Goal: Task Accomplishment & Management: Manage account settings

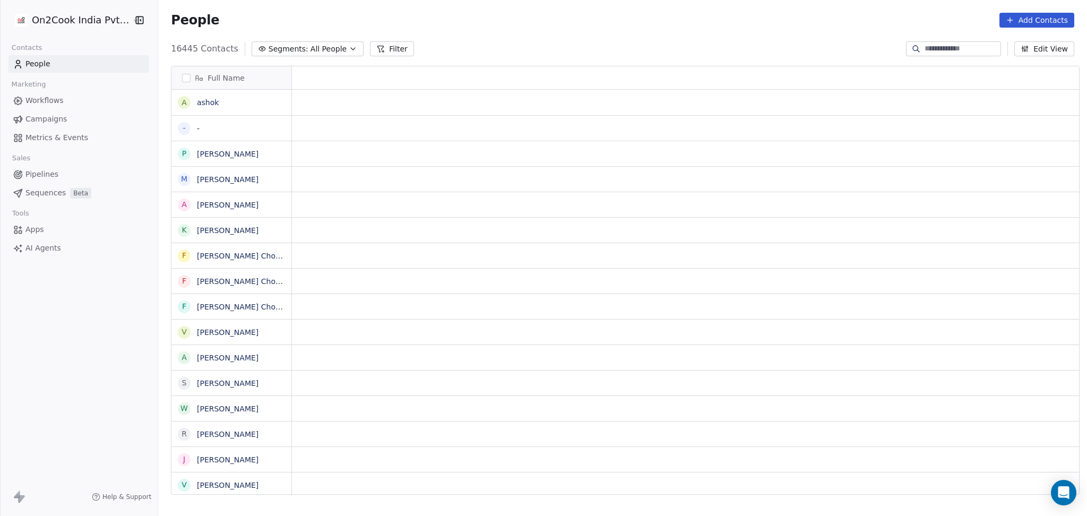
scroll to position [11, 11]
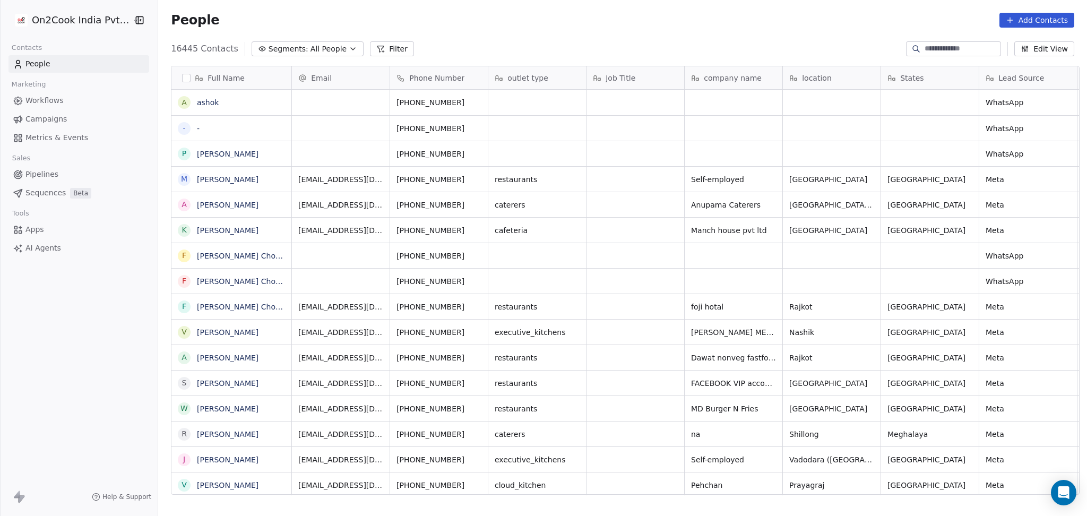
drag, startPoint x: 394, startPoint y: 53, endPoint x: 356, endPoint y: 71, distance: 42.5
click at [392, 53] on button "Filter" at bounding box center [392, 48] width 44 height 15
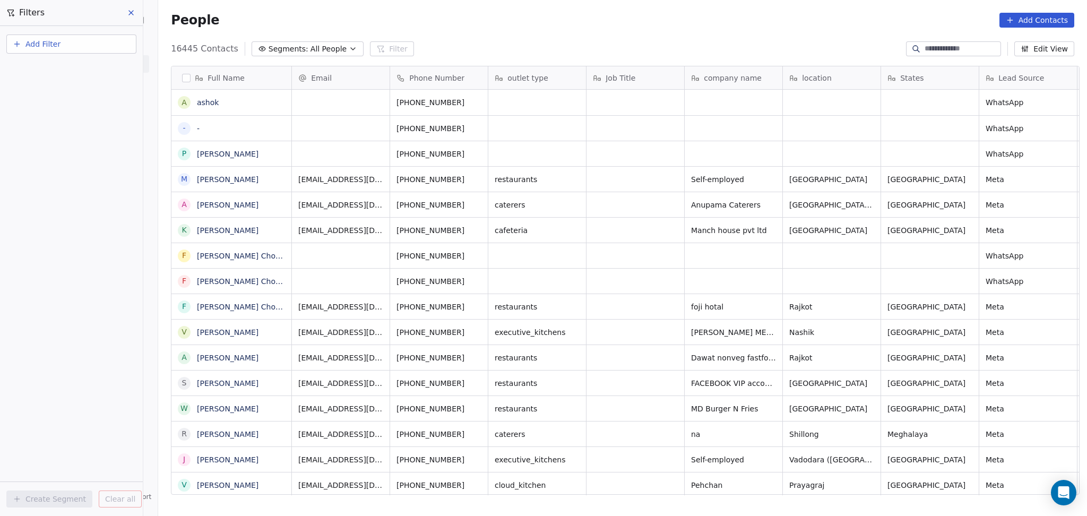
click at [91, 40] on button "Add Filter" at bounding box center [71, 44] width 130 height 19
drag, startPoint x: 572, startPoint y: 160, endPoint x: 595, endPoint y: 219, distance: 63.0
click at [572, 160] on html "On2Cook India Pvt. Ltd. Contacts People Marketing Workflows Campaigns Metrics &…" at bounding box center [543, 258] width 1087 height 516
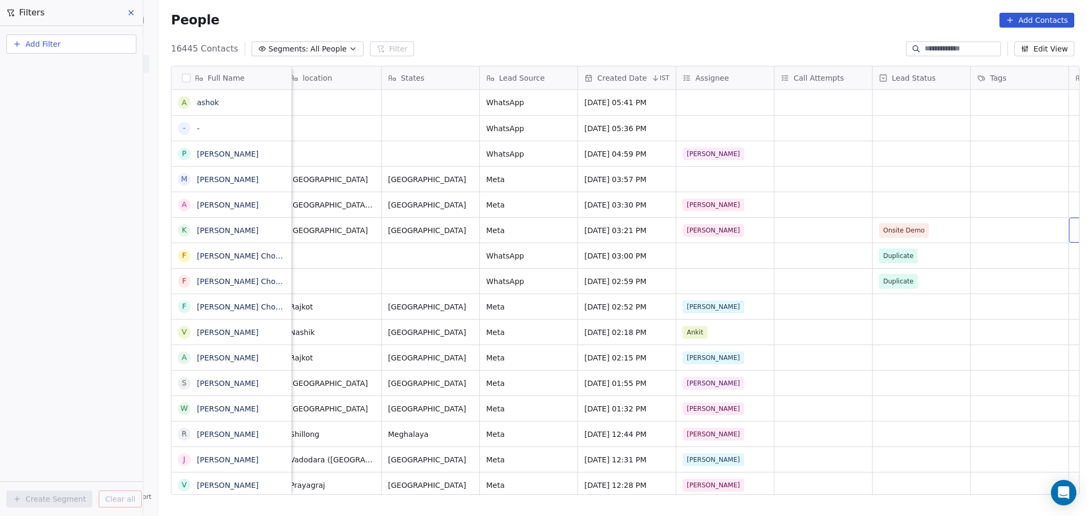
scroll to position [0, 598]
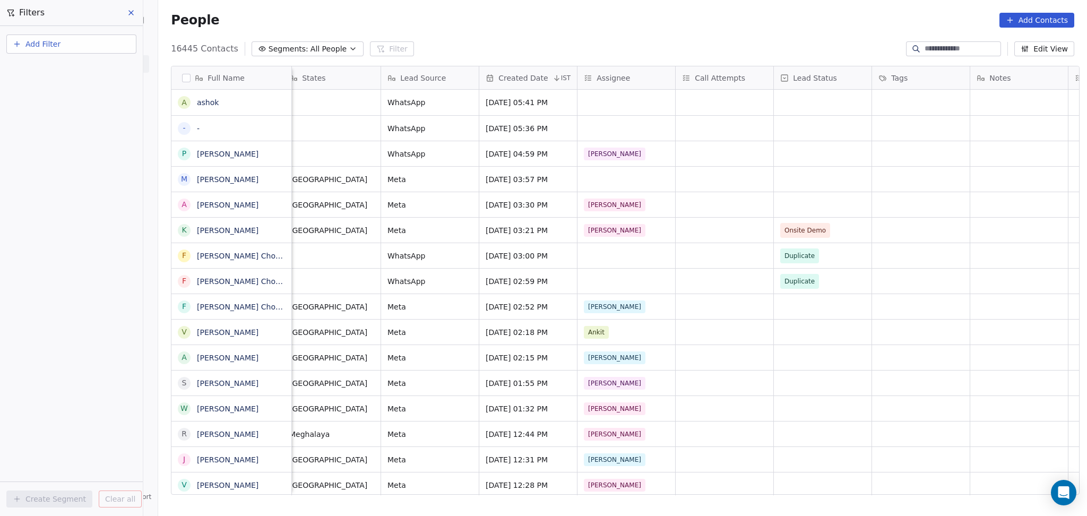
click at [61, 46] on button "Add Filter" at bounding box center [71, 44] width 130 height 19
click at [56, 84] on span "Contact activity" at bounding box center [47, 85] width 59 height 11
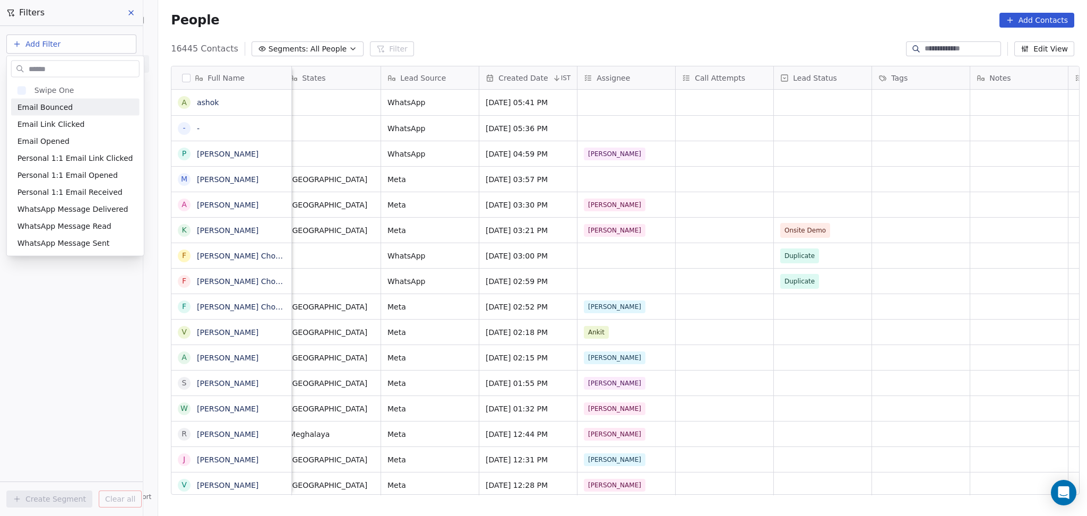
click at [61, 50] on html "On2Cook India Pvt. Ltd. Contacts People Marketing Workflows Campaigns Metrics &…" at bounding box center [543, 258] width 1087 height 516
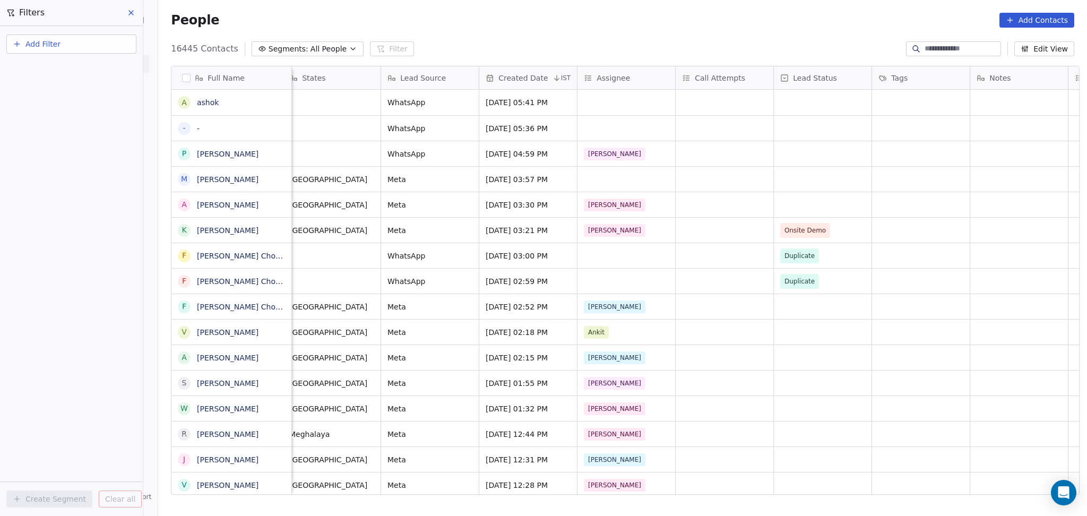
click at [62, 47] on button "Add Filter" at bounding box center [71, 44] width 130 height 19
click at [63, 72] on span "Contact properties" at bounding box center [52, 68] width 69 height 11
type input "***"
click at [66, 104] on div "Assignee" at bounding box center [72, 107] width 108 height 11
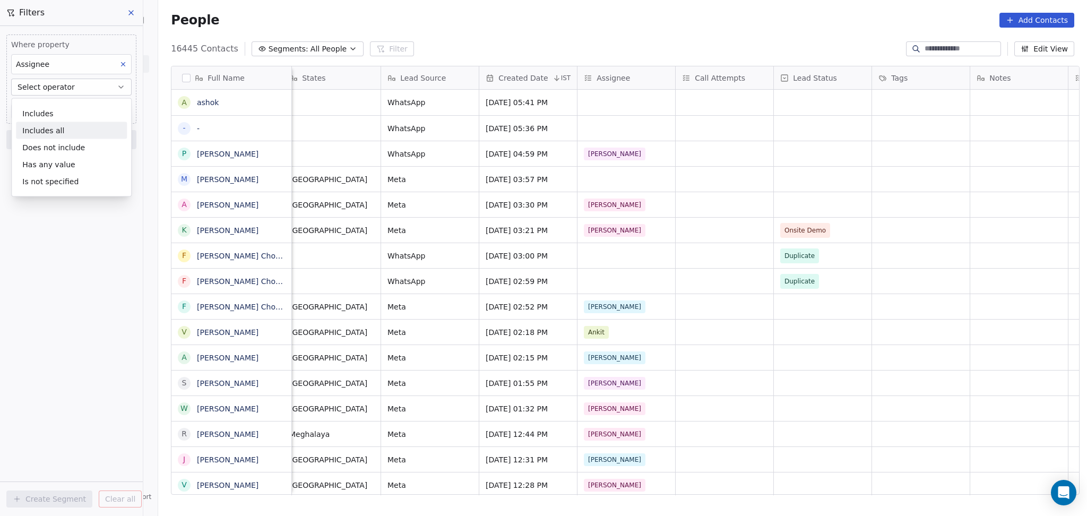
click at [73, 124] on div "Includes all" at bounding box center [71, 130] width 111 height 17
click at [68, 92] on button "Includes all" at bounding box center [71, 87] width 121 height 17
click at [69, 111] on div "Includes" at bounding box center [71, 113] width 111 height 17
click at [69, 104] on body "On2Cook India Pvt. Ltd. Contacts People Marketing Workflows Campaigns Metrics &…" at bounding box center [543, 258] width 1087 height 516
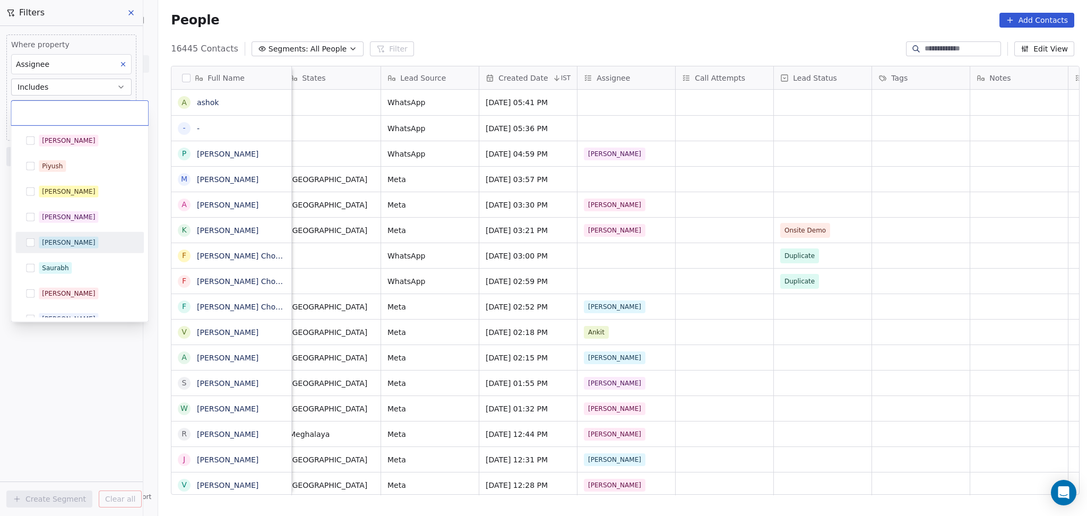
click at [74, 247] on div "[PERSON_NAME]" at bounding box center [86, 243] width 95 height 12
click at [93, 345] on html "On2Cook India Pvt. Ltd. Contacts People Marketing Workflows Campaigns Metrics &…" at bounding box center [543, 258] width 1087 height 516
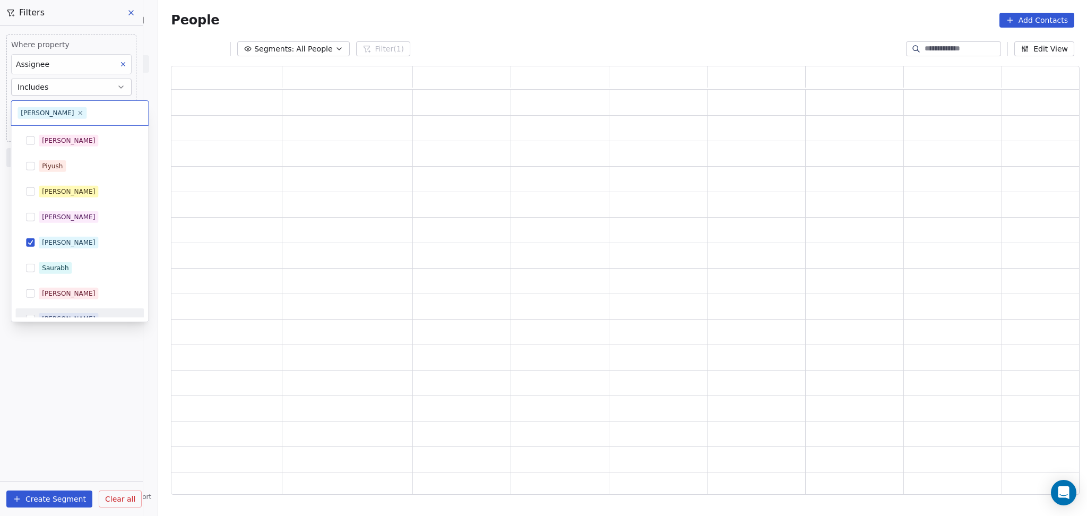
scroll to position [418, 898]
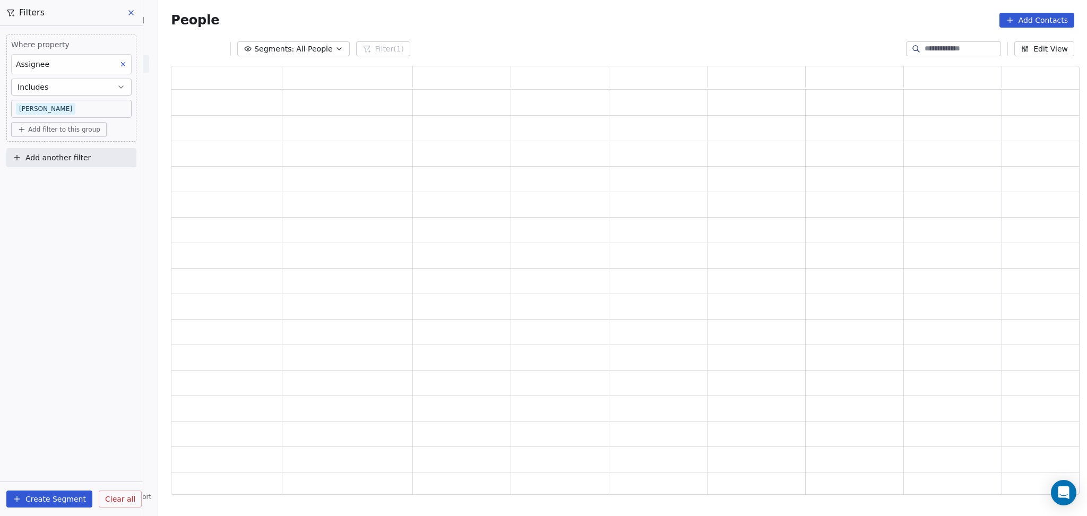
click at [80, 338] on div "Where property Assignee Includes [PERSON_NAME] Add filter to this group Add ano…" at bounding box center [71, 271] width 143 height 490
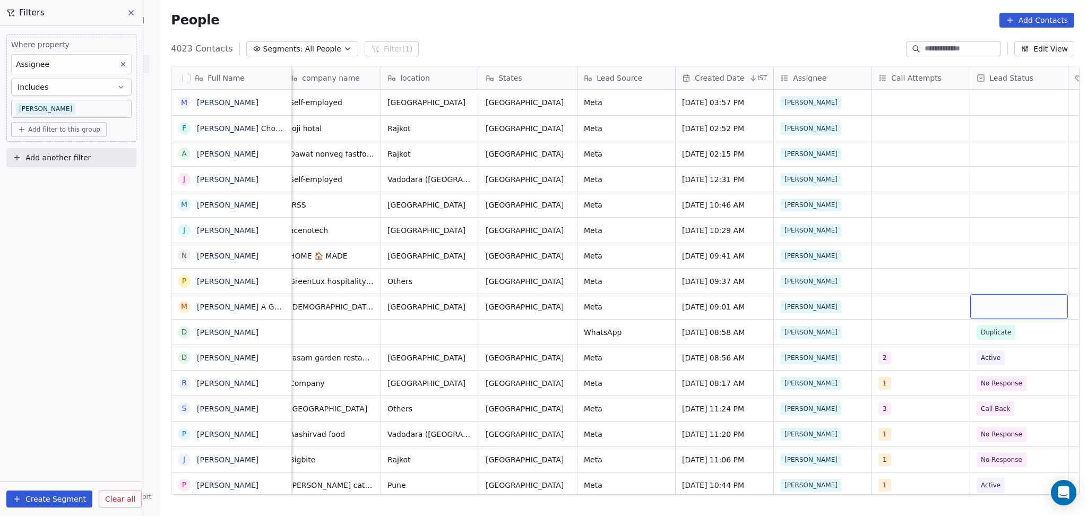
scroll to position [0, 393]
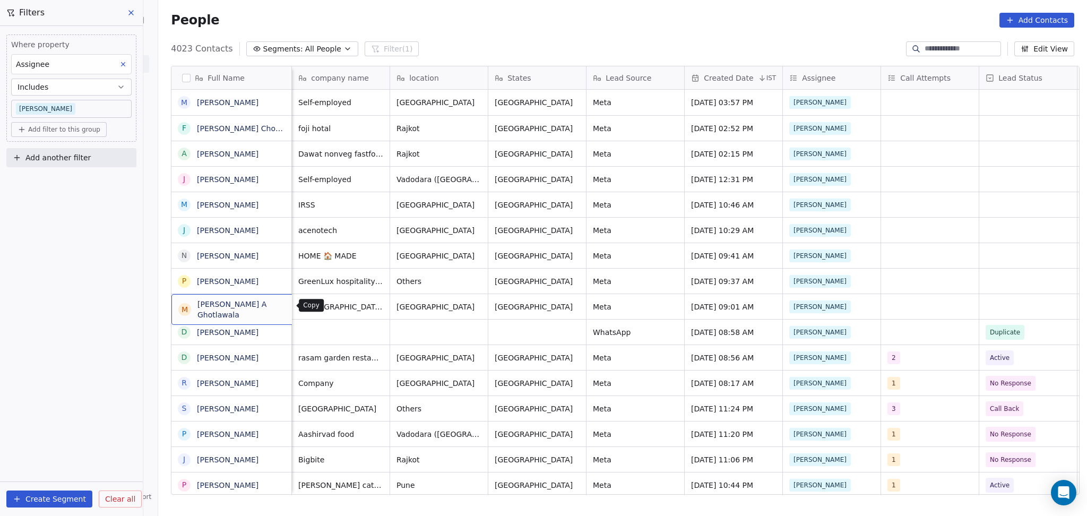
click at [314, 304] on icon "grid" at bounding box center [316, 304] width 5 height 5
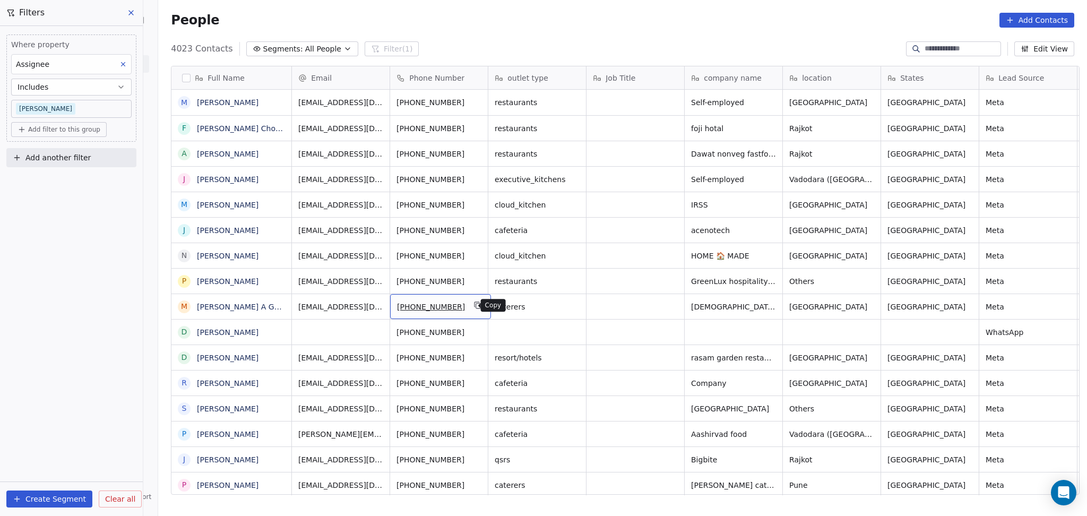
click at [474, 307] on icon "grid" at bounding box center [478, 305] width 8 height 8
click at [821, 308] on icon "grid" at bounding box center [825, 305] width 8 height 8
click at [877, 301] on icon "grid" at bounding box center [881, 305] width 8 height 8
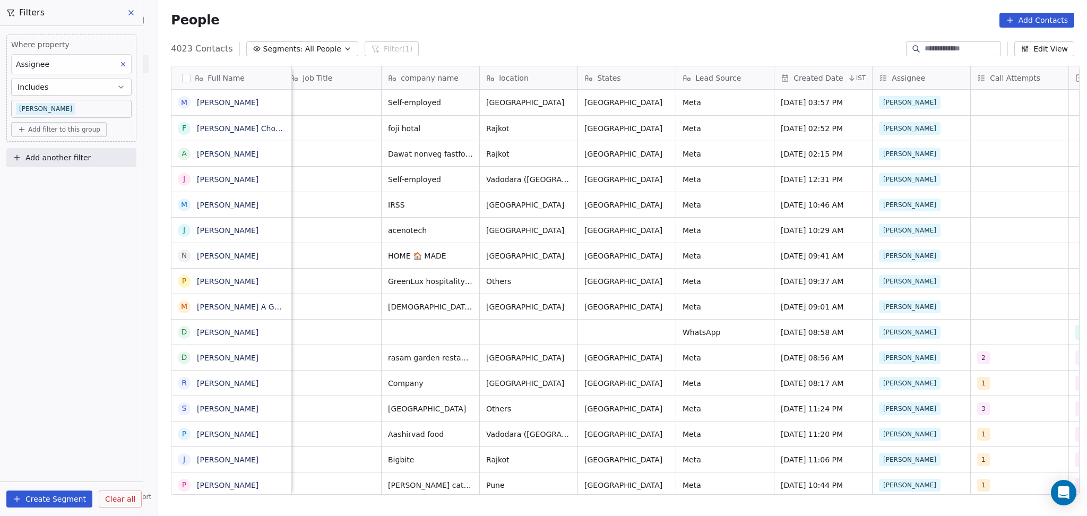
scroll to position [0, 598]
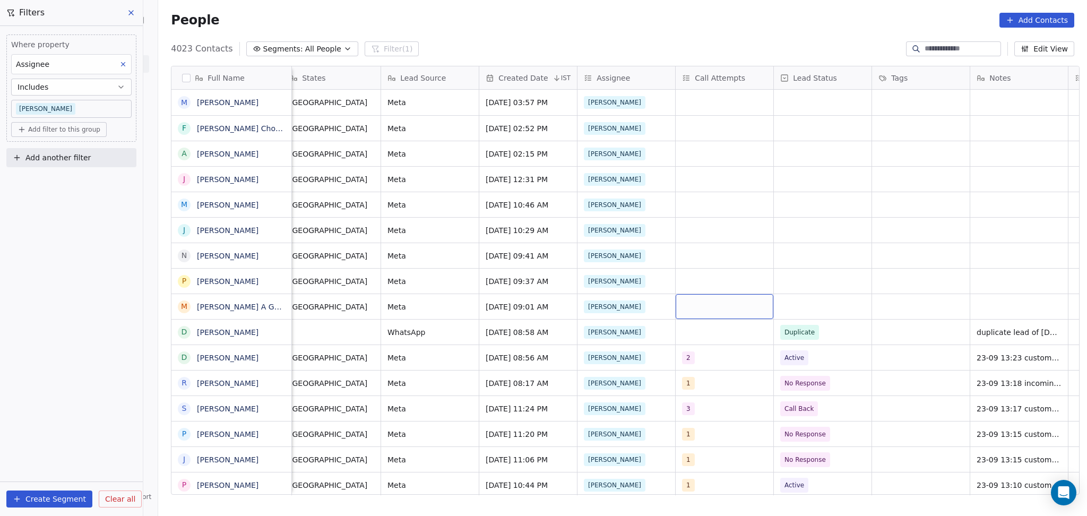
click at [743, 305] on div "grid" at bounding box center [725, 306] width 98 height 25
click at [698, 134] on span "1" at bounding box center [703, 138] width 11 height 12
click at [917, 231] on html "On2Cook India Pvt. Ltd. Contacts People Marketing Workflows Campaigns Metrics &…" at bounding box center [543, 258] width 1087 height 516
drag, startPoint x: 833, startPoint y: 307, endPoint x: 814, endPoint y: 339, distance: 36.9
click at [830, 308] on div "grid" at bounding box center [823, 306] width 98 height 25
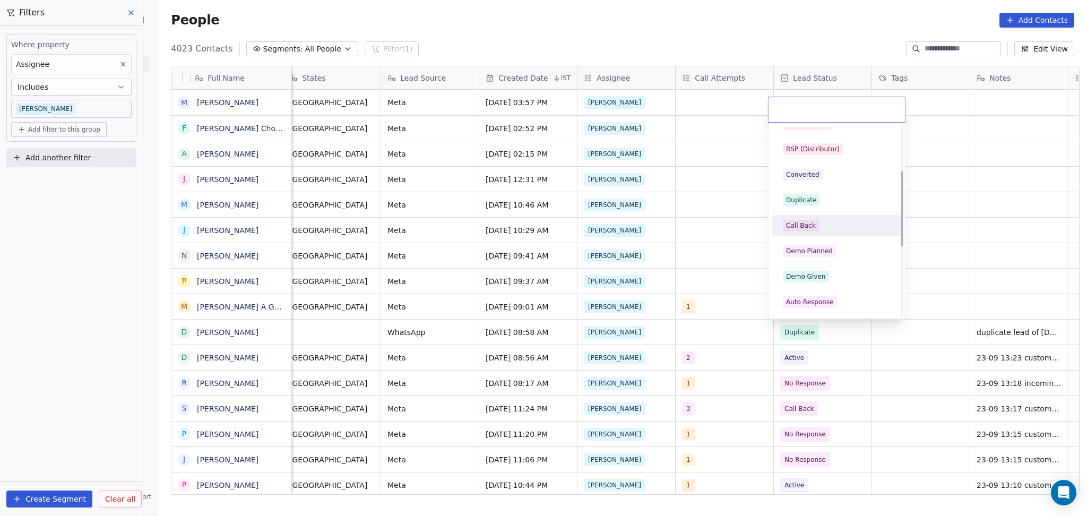
scroll to position [0, 0]
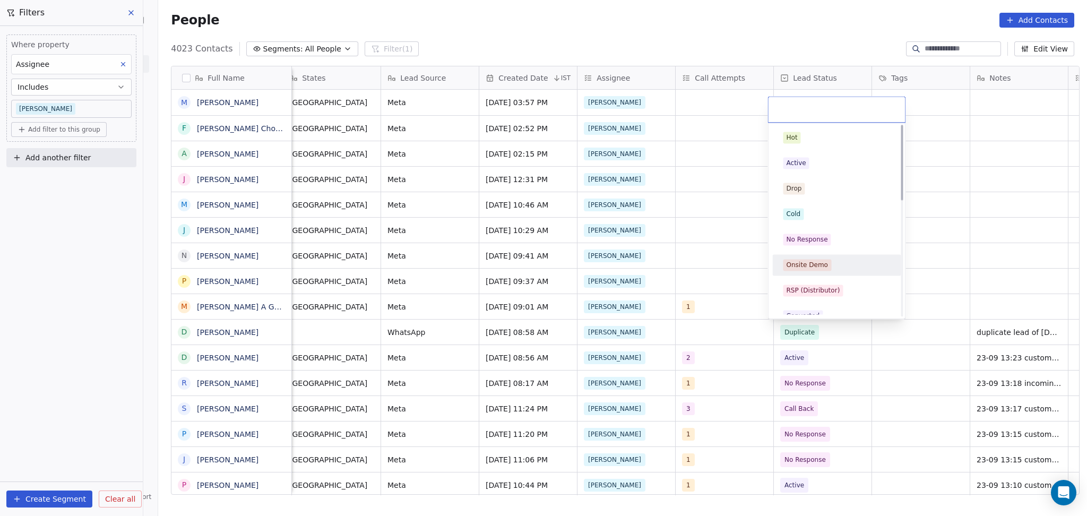
click at [810, 259] on span "Onsite Demo" at bounding box center [807, 265] width 48 height 12
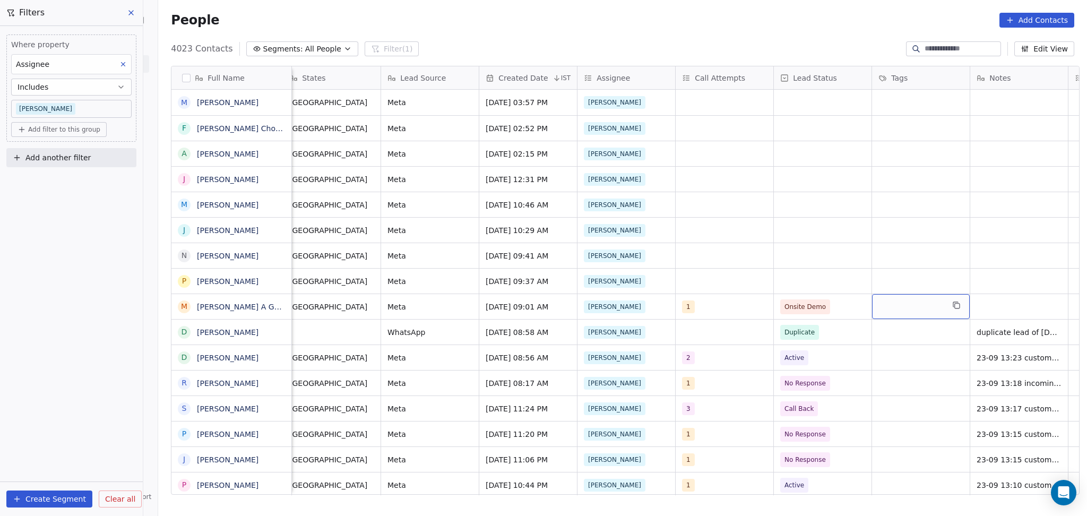
click at [902, 301] on div "grid" at bounding box center [921, 306] width 98 height 25
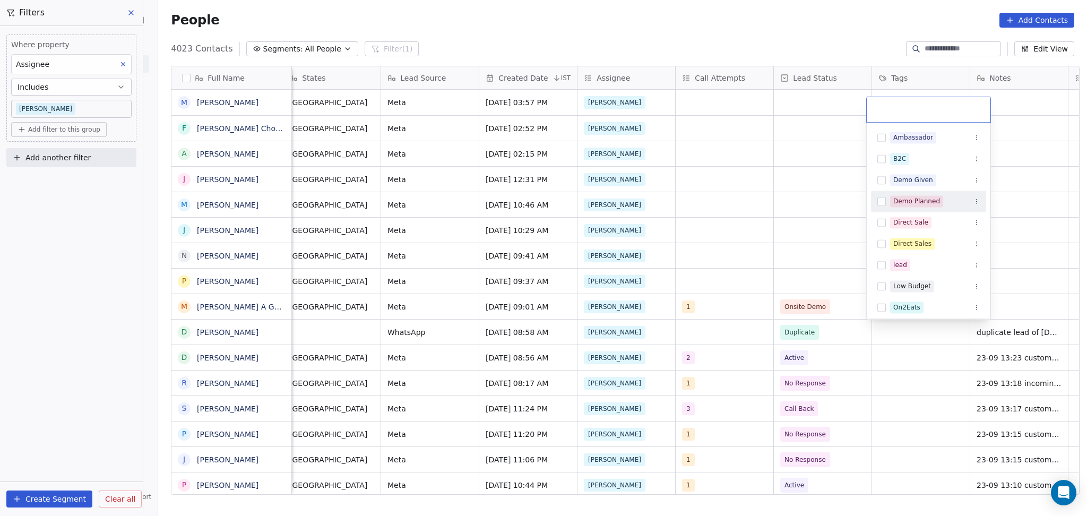
click at [919, 203] on div "Demo Planned" at bounding box center [917, 201] width 47 height 10
click at [1014, 298] on html "On2Cook India Pvt. Ltd. Contacts People Marketing Workflows Campaigns Metrics &…" at bounding box center [543, 258] width 1087 height 516
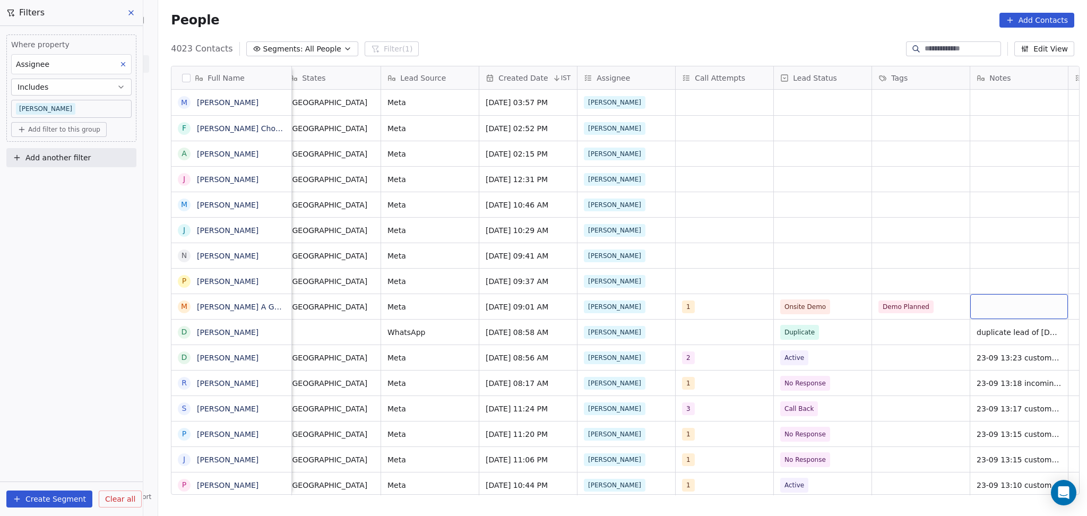
click at [1014, 298] on div "grid" at bounding box center [1020, 306] width 98 height 25
click at [1016, 298] on div "grid" at bounding box center [1020, 306] width 98 height 25
type textarea "**********"
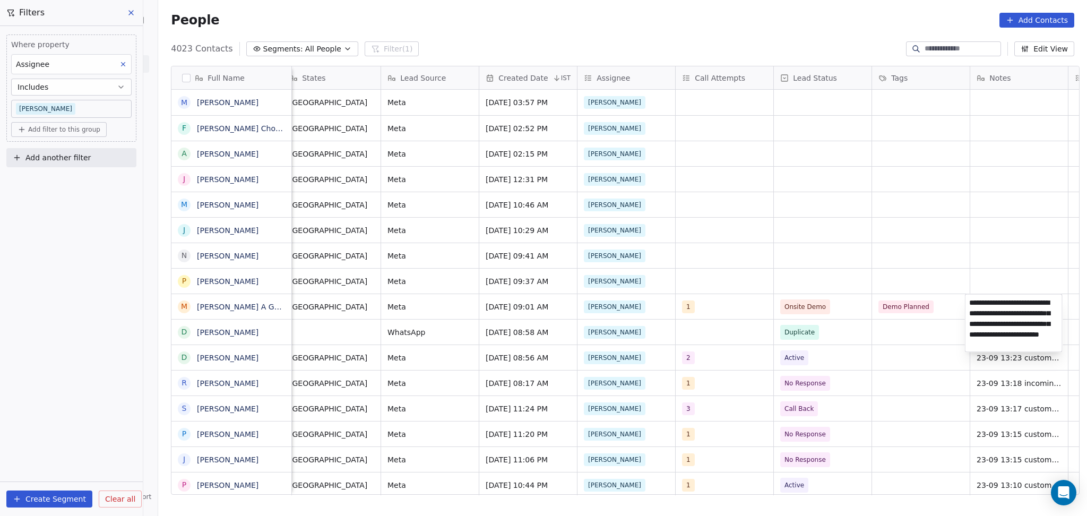
click at [956, 350] on html "On2Cook India Pvt. Ltd. Contacts People Marketing Workflows Campaigns Metrics &…" at bounding box center [543, 258] width 1087 height 516
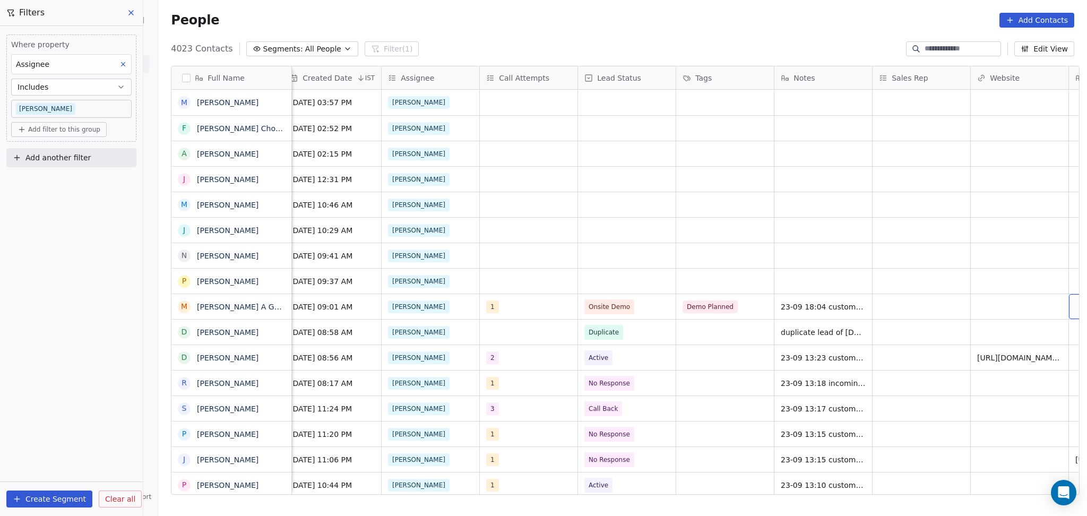
scroll to position [0, 893]
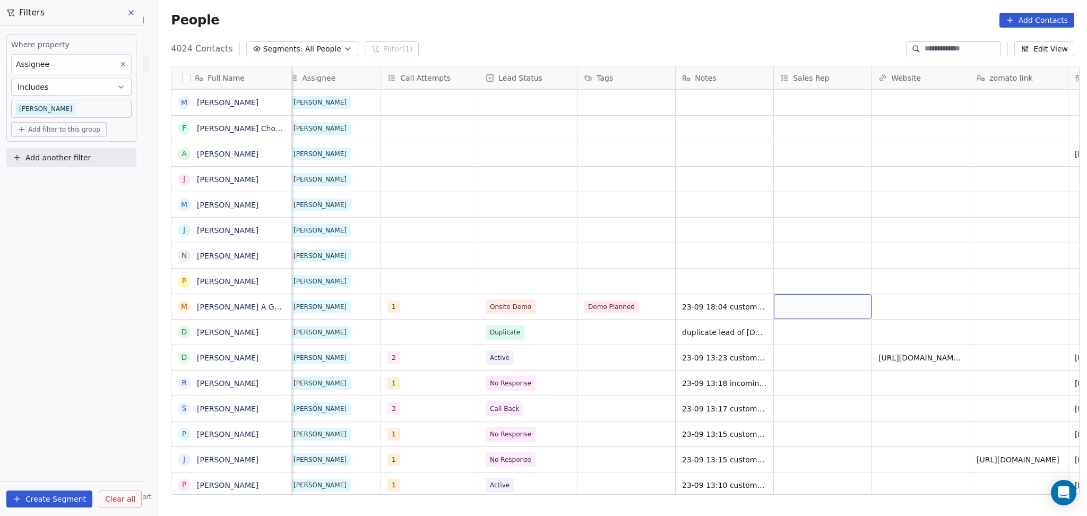
click at [837, 304] on div "grid" at bounding box center [823, 306] width 98 height 25
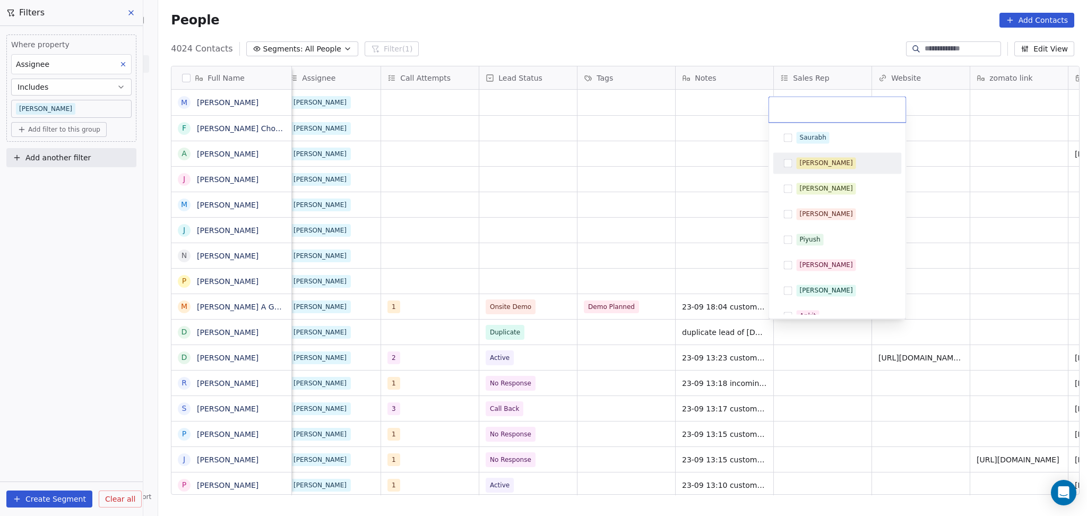
click at [811, 172] on div "[PERSON_NAME]" at bounding box center [838, 162] width 128 height 21
click at [1034, 234] on html "On2Cook India Pvt. Ltd. Contacts People Marketing Workflows Campaigns Metrics &…" at bounding box center [543, 258] width 1087 height 516
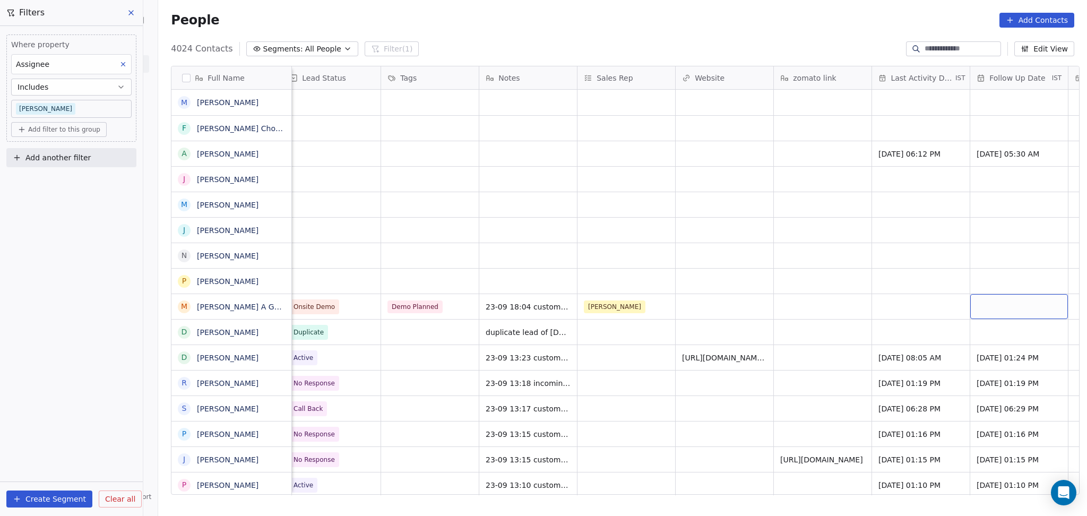
scroll to position [0, 1187]
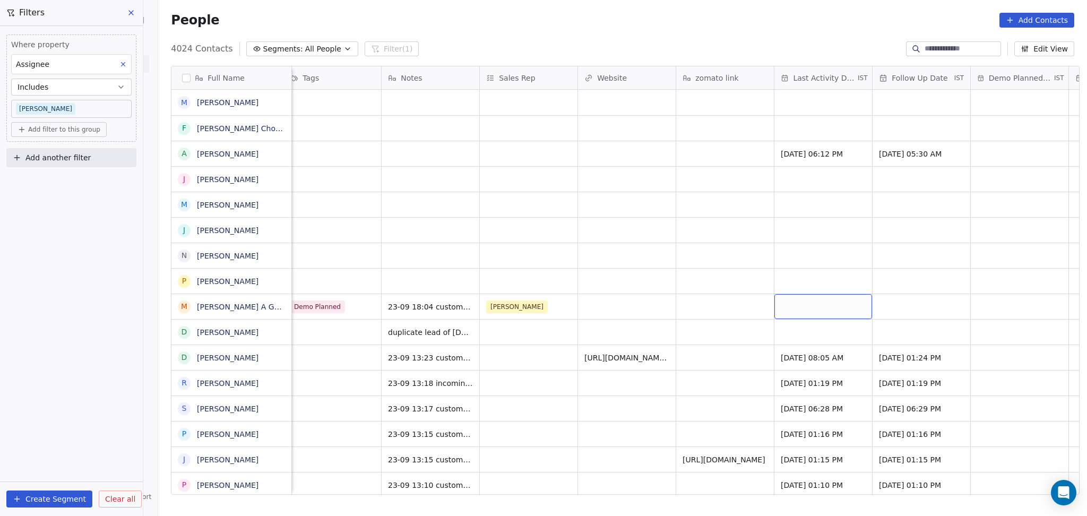
click at [794, 305] on div "grid" at bounding box center [824, 306] width 98 height 25
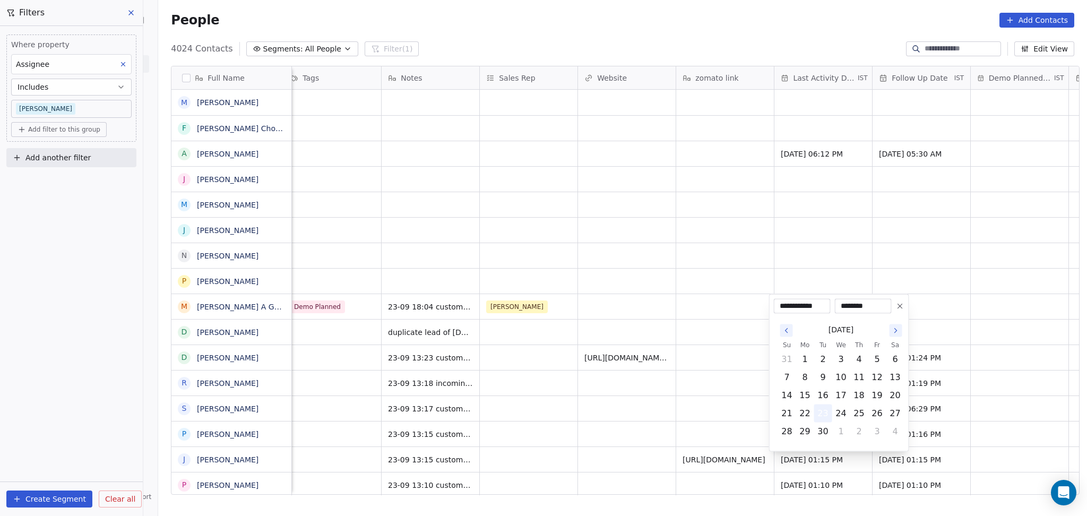
click at [819, 419] on button "23" at bounding box center [823, 413] width 17 height 17
click at [742, 402] on html "On2Cook India Pvt. Ltd. Contacts People Marketing Workflows Campaigns Metrics &…" at bounding box center [543, 258] width 1087 height 516
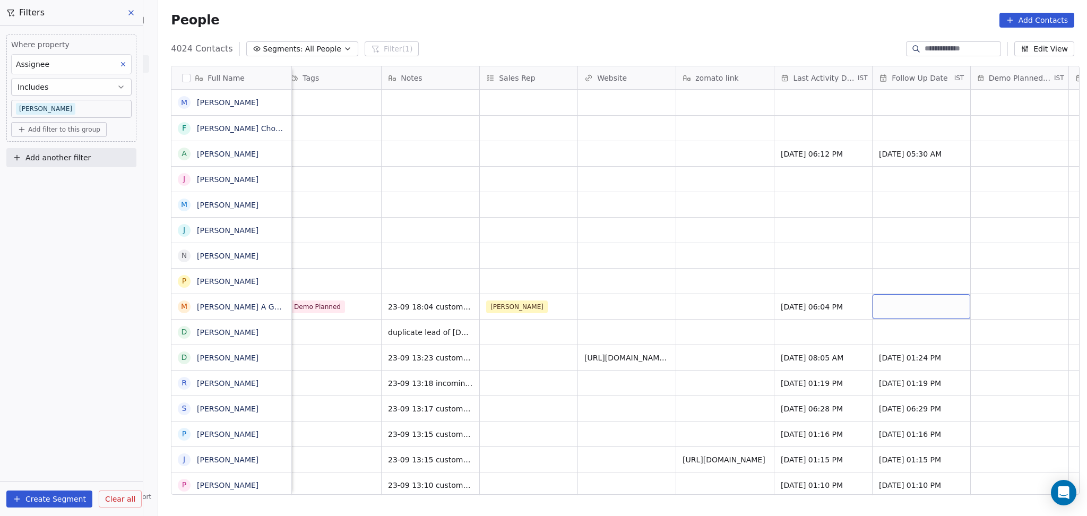
click at [925, 297] on div "grid" at bounding box center [922, 306] width 98 height 25
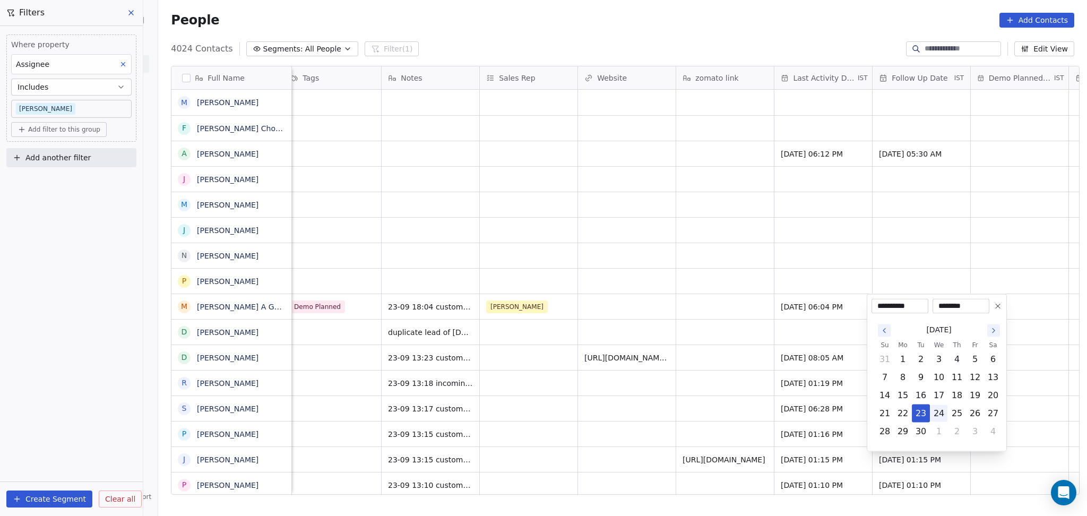
drag, startPoint x: 942, startPoint y: 410, endPoint x: 931, endPoint y: 412, distance: 11.4
click at [941, 410] on button "24" at bounding box center [939, 413] width 17 height 17
type input "**********"
click at [788, 410] on html "On2Cook India Pvt. Ltd. Contacts People Marketing Workflows Campaigns Metrics &…" at bounding box center [543, 258] width 1087 height 516
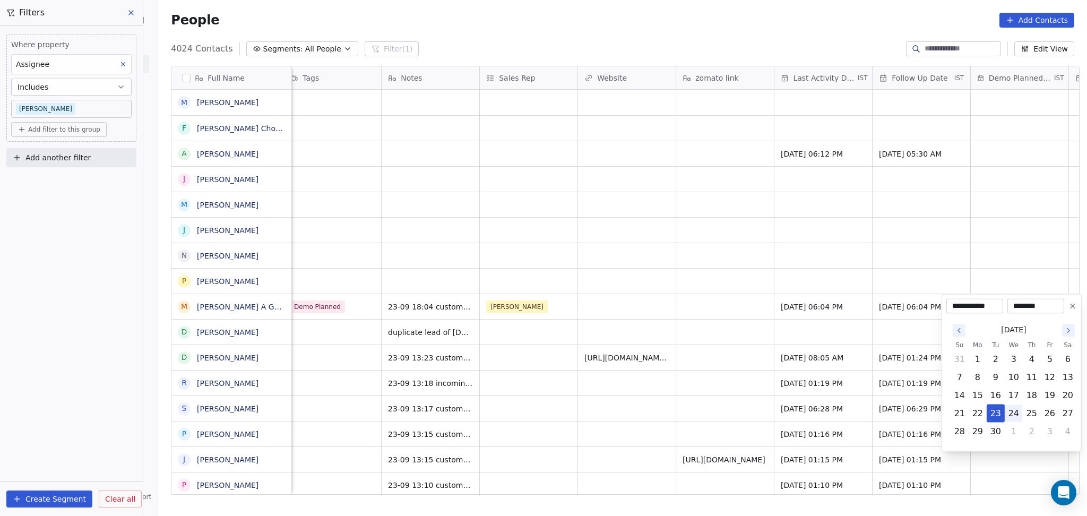
click at [1012, 410] on button "24" at bounding box center [1014, 413] width 17 height 17
type input "**********"
click at [1029, 304] on input "********" at bounding box center [1036, 306] width 53 height 11
type input "********"
click at [950, 264] on html "On2Cook India Pvt. Ltd. Contacts People Marketing Workflows Campaigns Metrics &…" at bounding box center [543, 258] width 1087 height 516
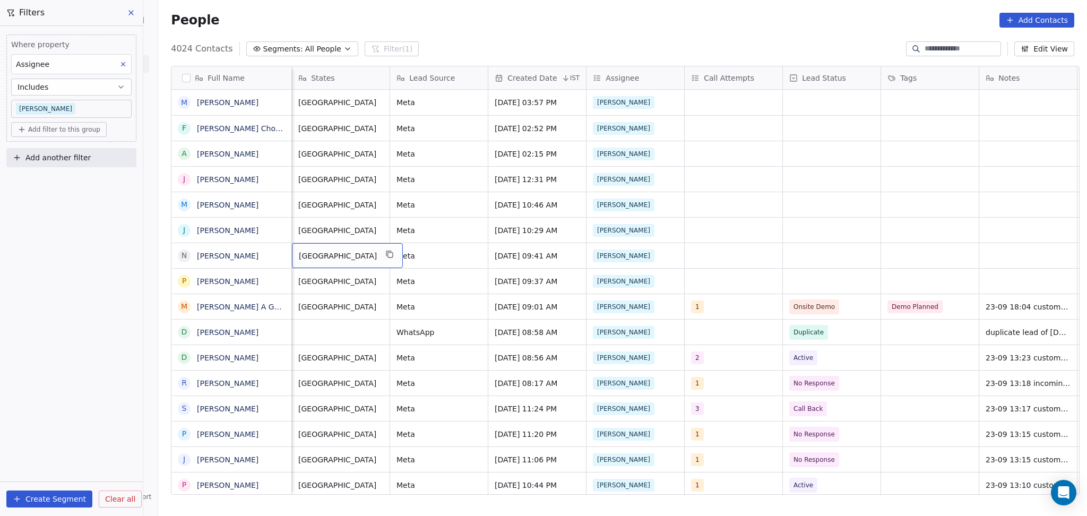
scroll to position [0, 491]
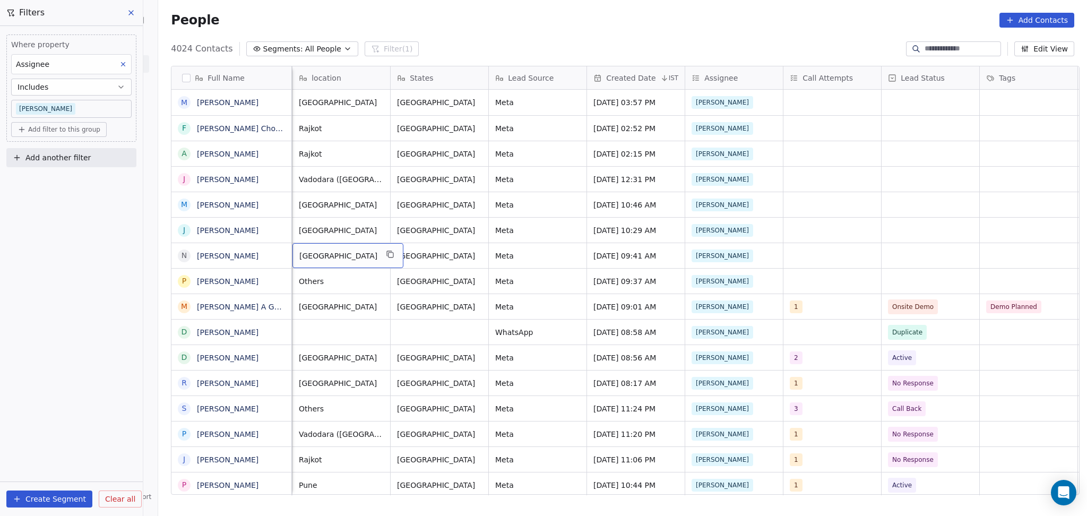
click at [30, 153] on span "Add another filter" at bounding box center [57, 157] width 65 height 11
click at [44, 185] on span "Contact properties" at bounding box center [52, 182] width 69 height 11
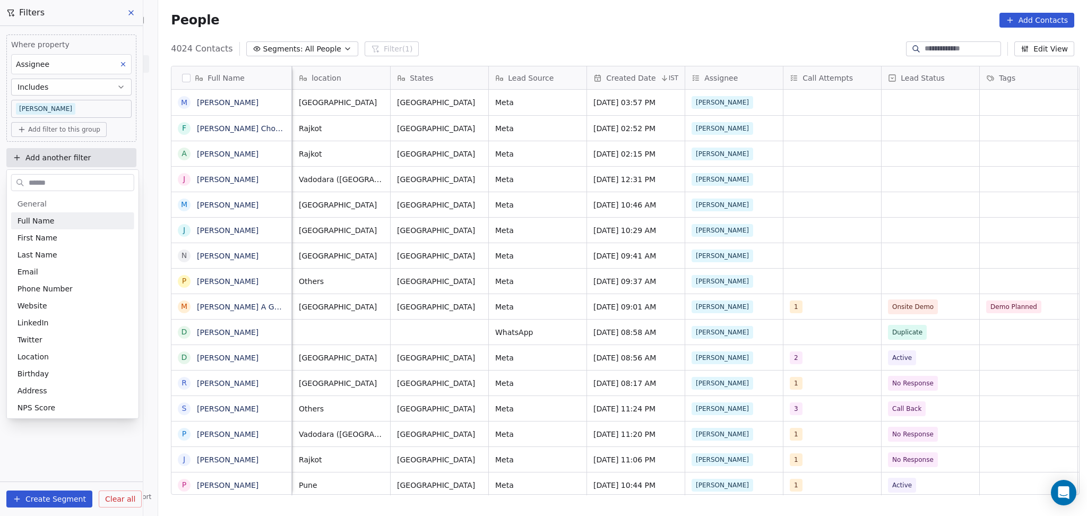
drag, startPoint x: 330, startPoint y: 56, endPoint x: 324, endPoint y: 53, distance: 5.9
click at [329, 56] on html "On2Cook India Pvt. Ltd. Contacts People Marketing Workflows Campaigns Metrics &…" at bounding box center [543, 258] width 1087 height 516
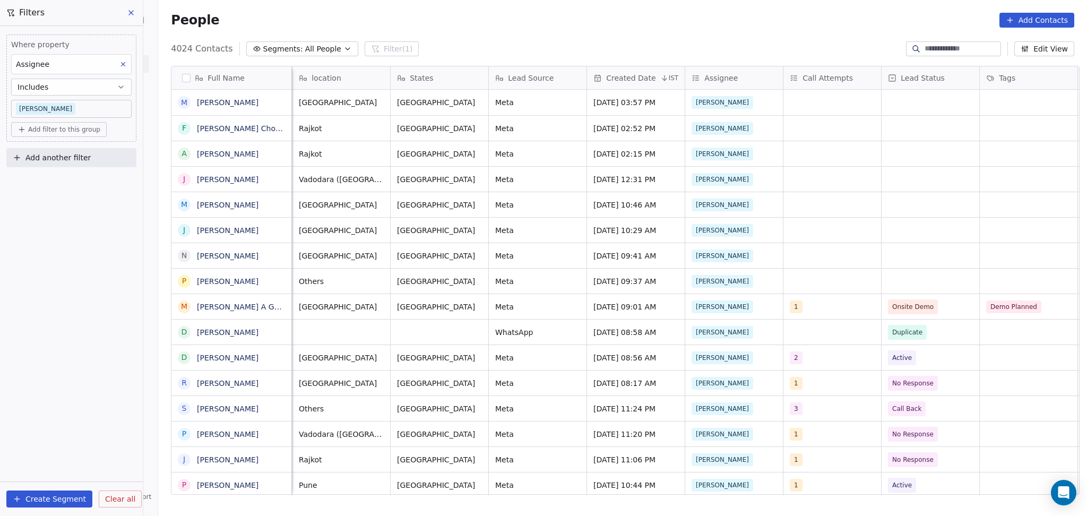
click at [321, 52] on span "All People" at bounding box center [323, 49] width 36 height 11
